Goal: Go to known website: Access a specific website the user already knows

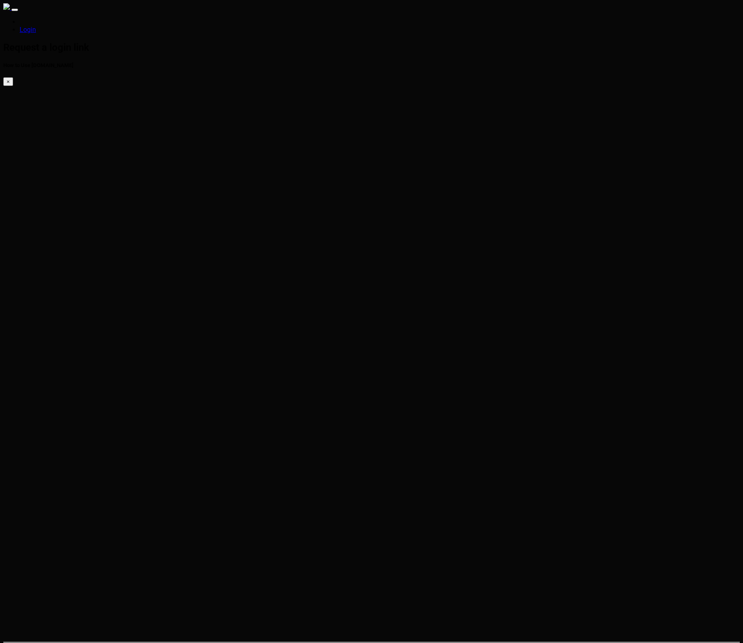
type input "eric@conlan.io"
click at [558, 406] on html "Login Check your e-mail now. How to Use [DOMAIN_NAME] × Check your email for a …" at bounding box center [371, 344] width 743 height 689
